Goal: Check status

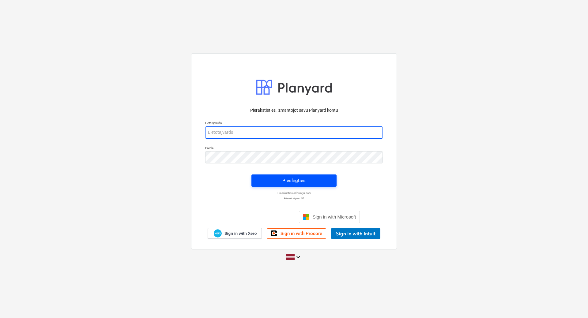
type input "[EMAIL_ADDRESS][PERSON_NAME][DOMAIN_NAME]"
click at [296, 179] on div "Pieslēgties" at bounding box center [293, 181] width 23 height 8
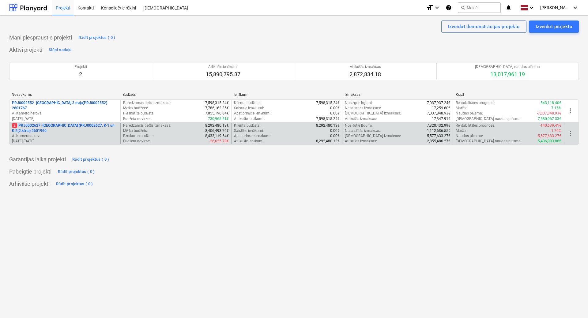
click at [100, 123] on p "2 PRJ0002627 - [GEOGRAPHIC_DATA] (PRJ0002627, K-1 un K-2(2.kārta) 2601960" at bounding box center [65, 128] width 106 height 10
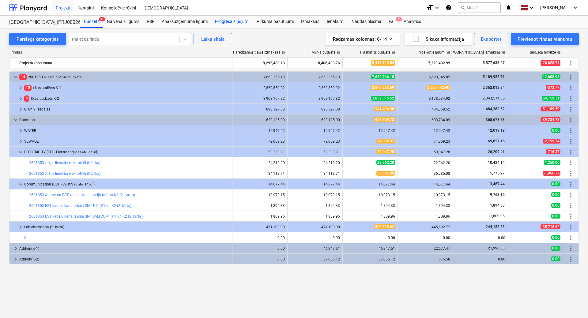
click at [220, 23] on div "Progresa ziņojumi" at bounding box center [232, 22] width 42 height 12
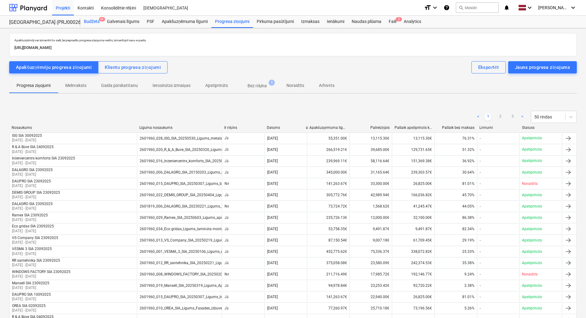
click at [91, 24] on div "Budžets 9+" at bounding box center [91, 22] width 23 height 12
